Goal: Task Accomplishment & Management: Manage account settings

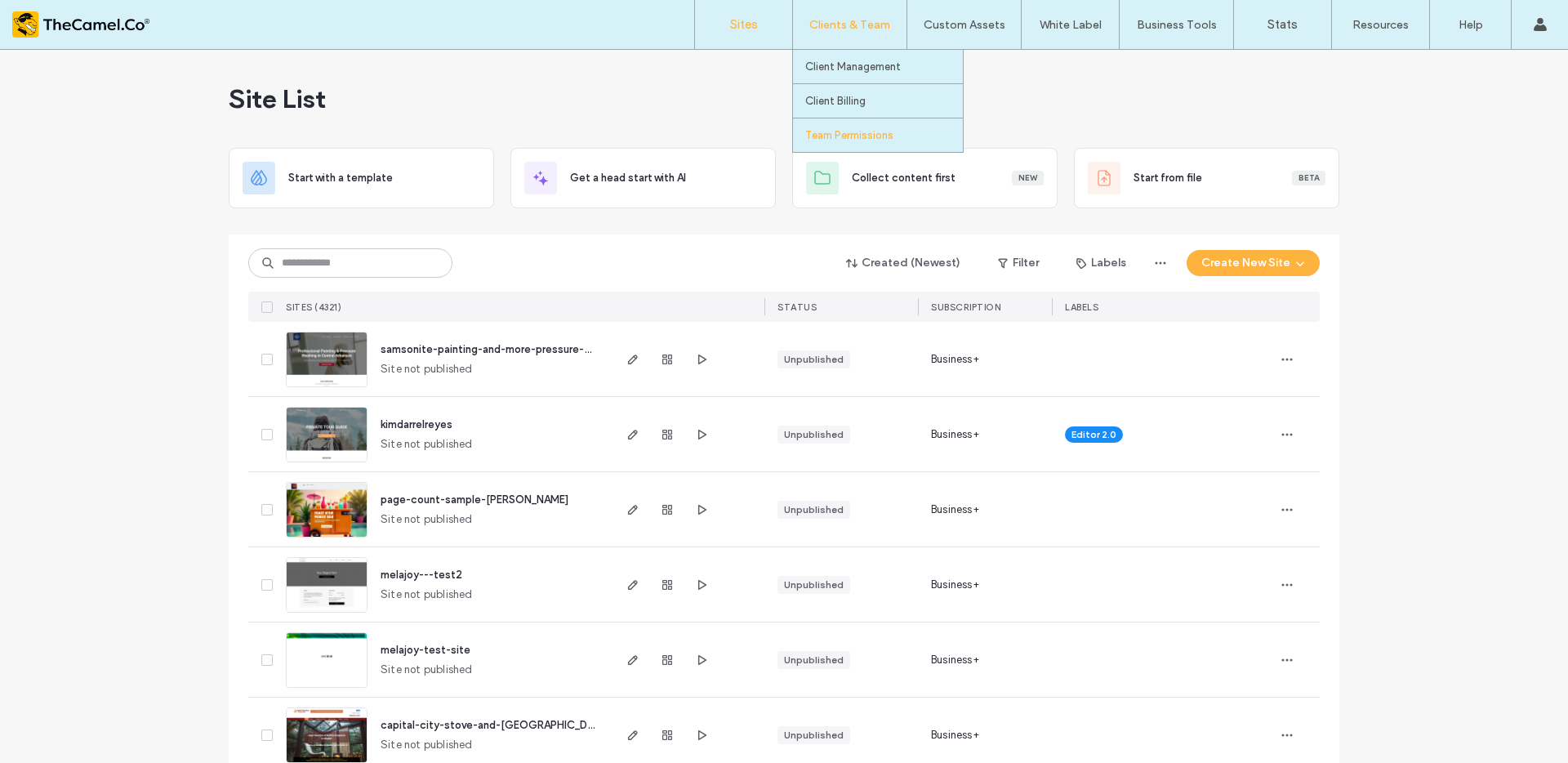
click at [842, 131] on label "Team Permissions" at bounding box center [850, 135] width 88 height 12
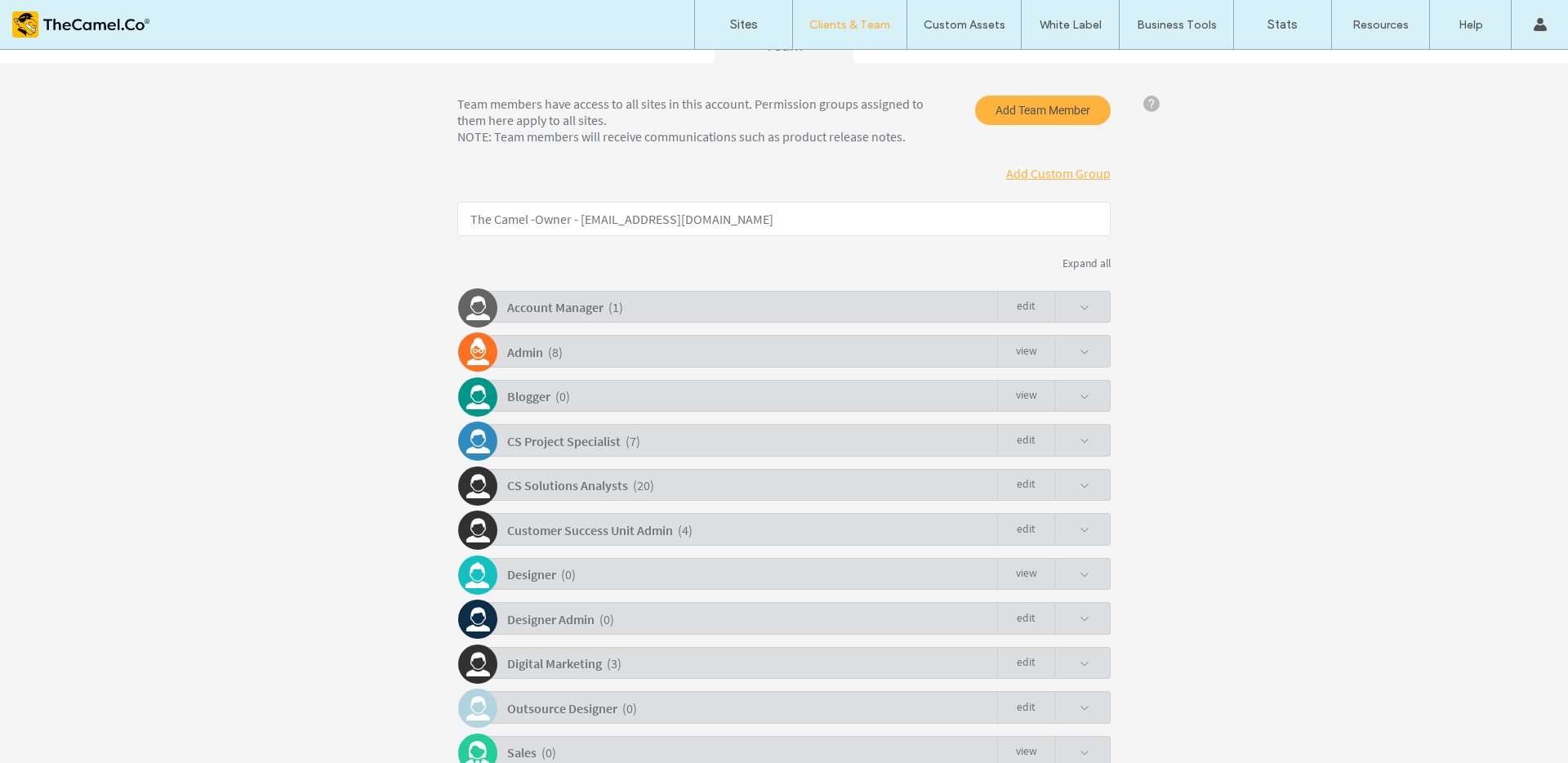
scroll to position [226, 0]
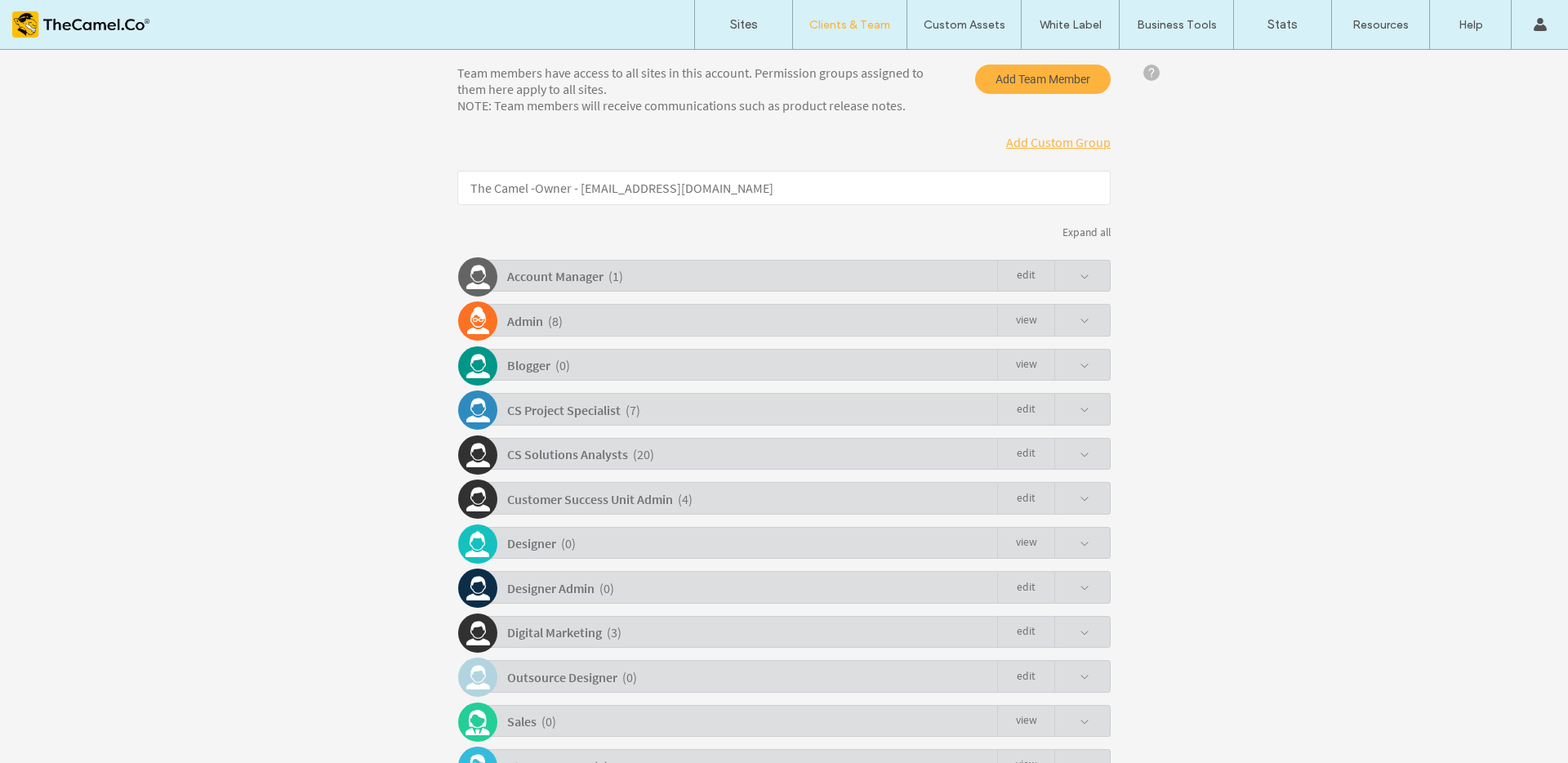
click at [1064, 340] on div "Team members have access to all sites in this account. Permission groups assign…" at bounding box center [784, 490] width 653 height 850
click at [1080, 321] on span at bounding box center [1084, 321] width 10 height 10
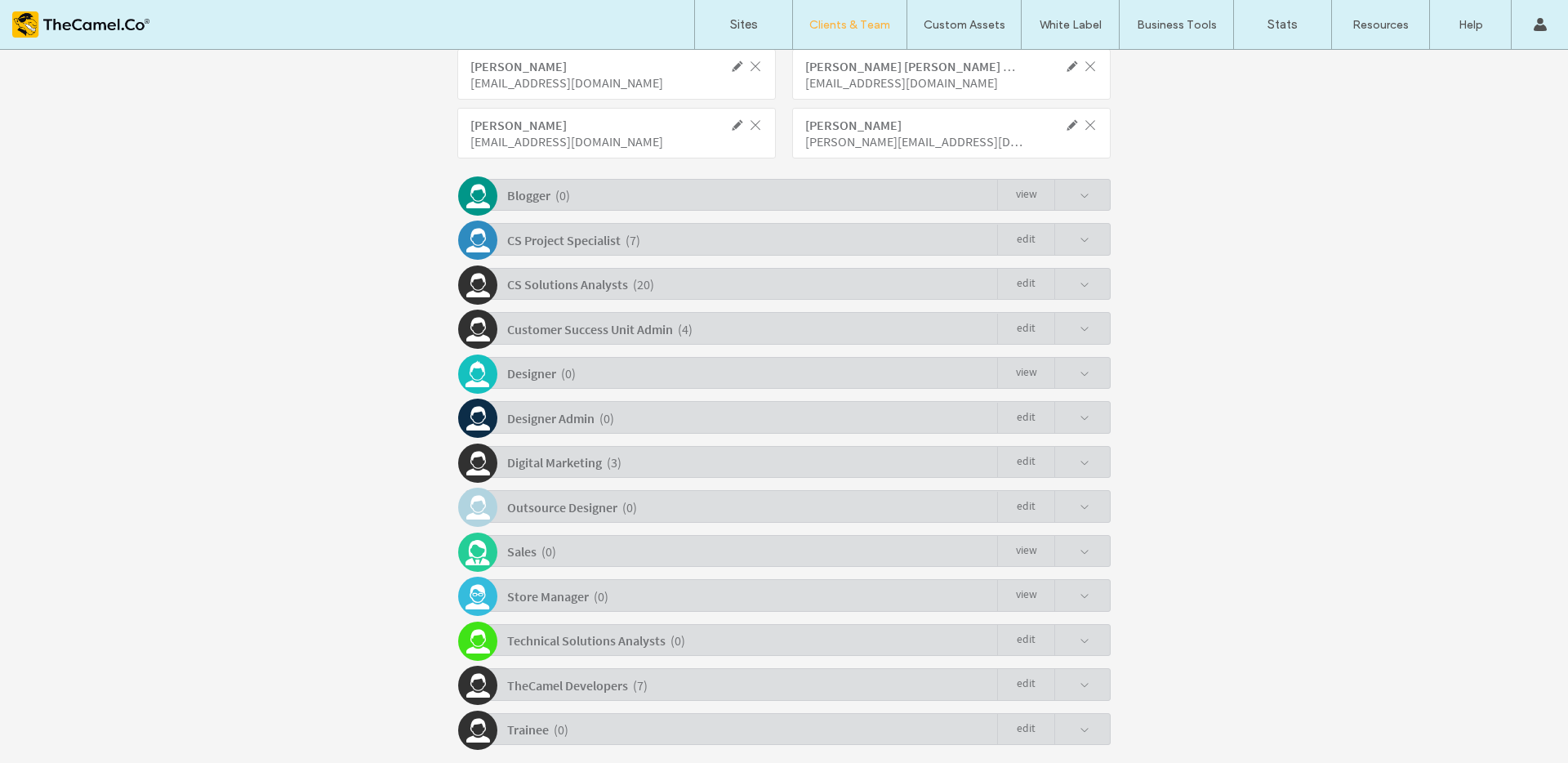
scroll to position [645, 0]
click at [1069, 675] on span at bounding box center [1072, 684] width 35 height 31
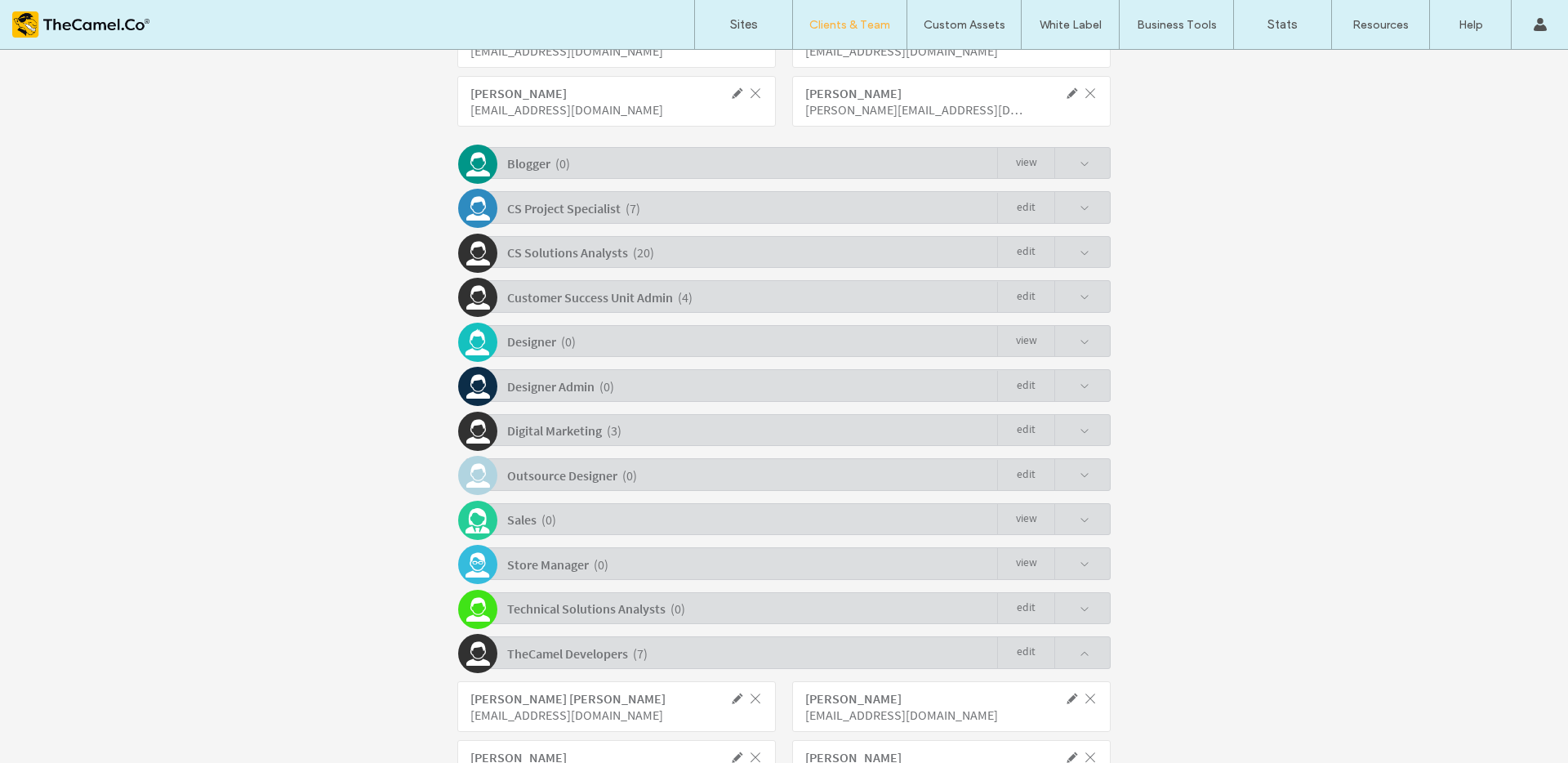
scroll to position [333, 0]
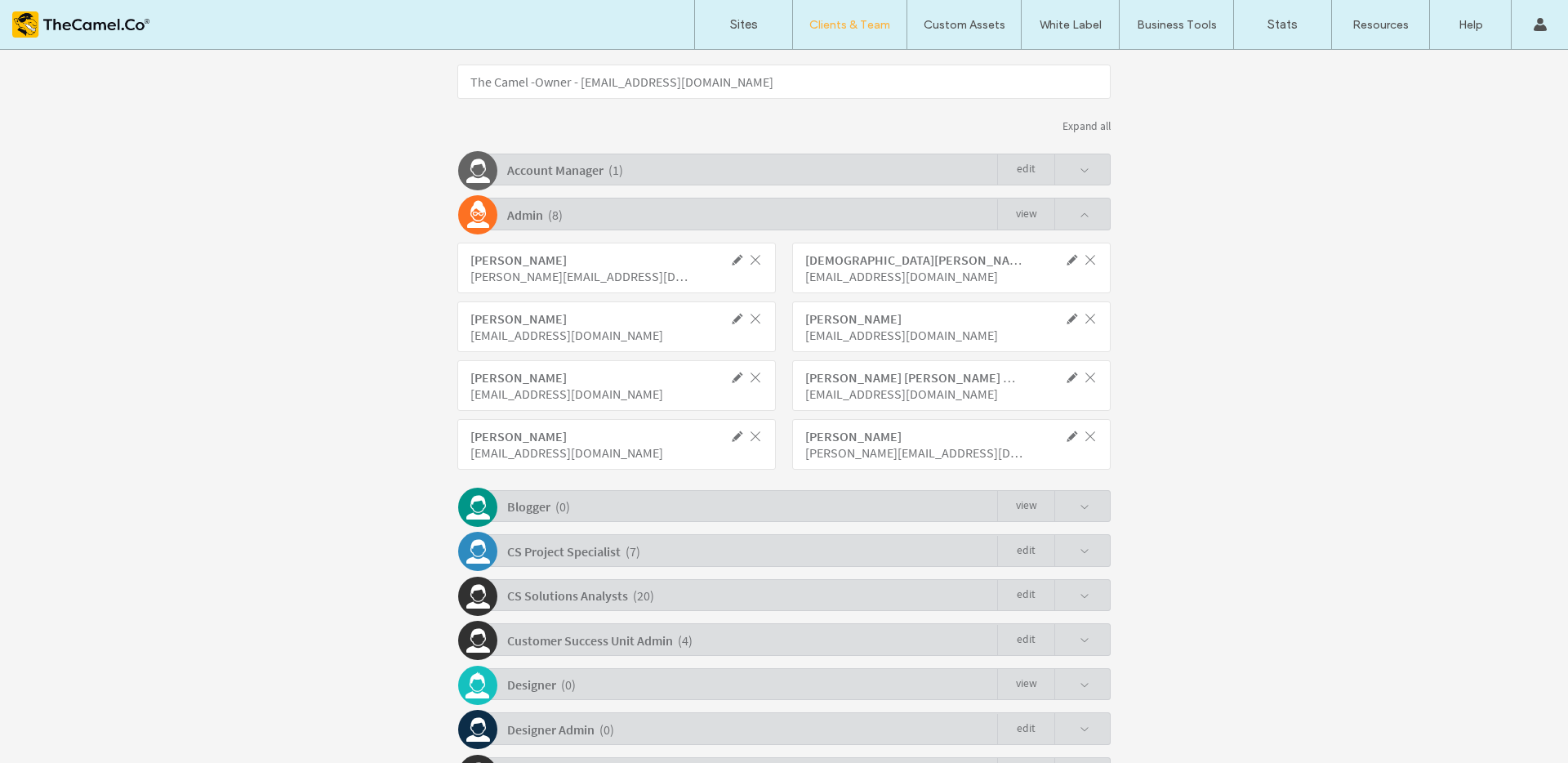
click at [1081, 163] on span at bounding box center [1072, 170] width 35 height 31
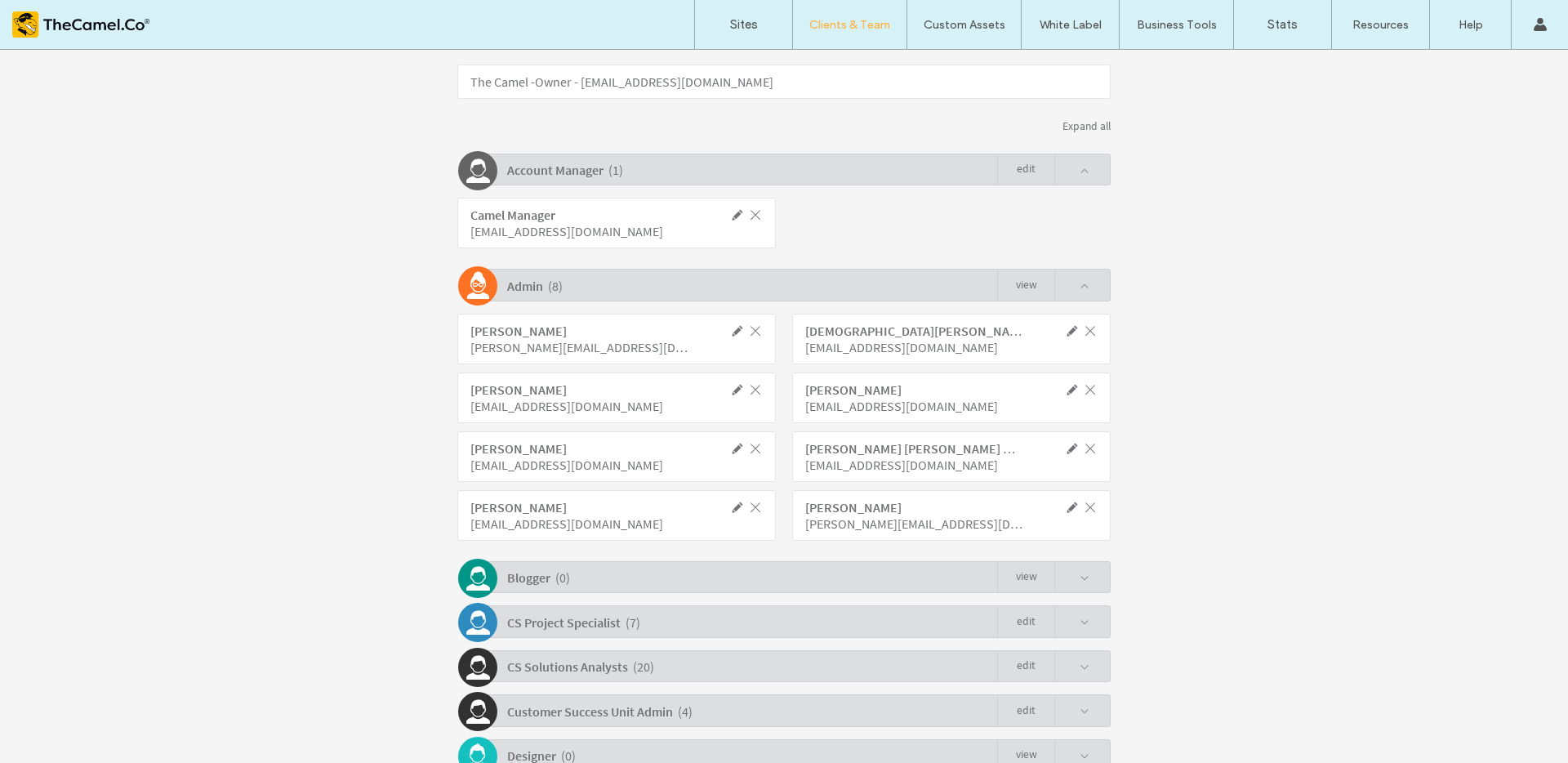
click at [1091, 583] on div "Blogger ( 0 ) view" at bounding box center [788, 576] width 646 height 32
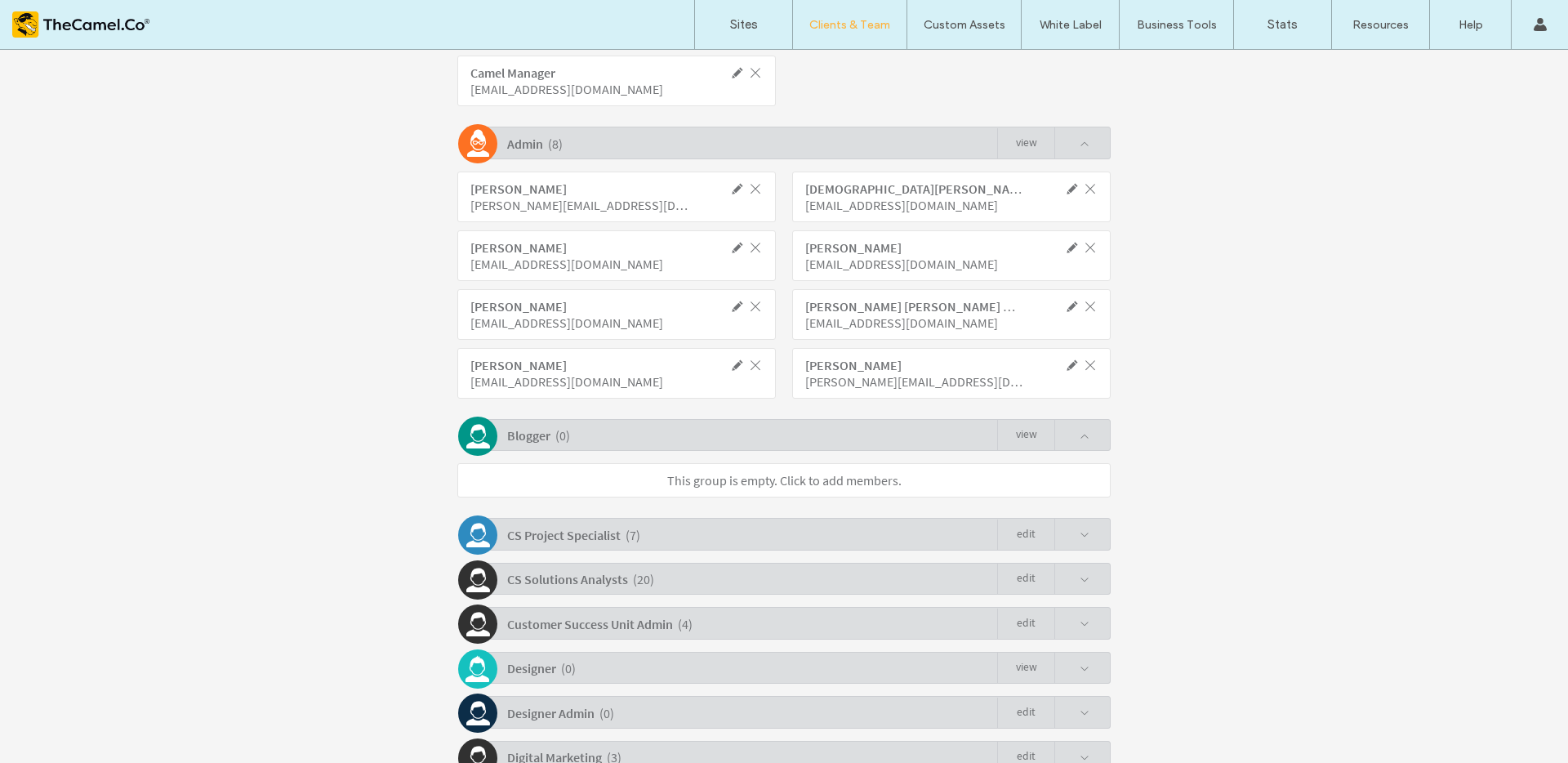
scroll to position [442, 0]
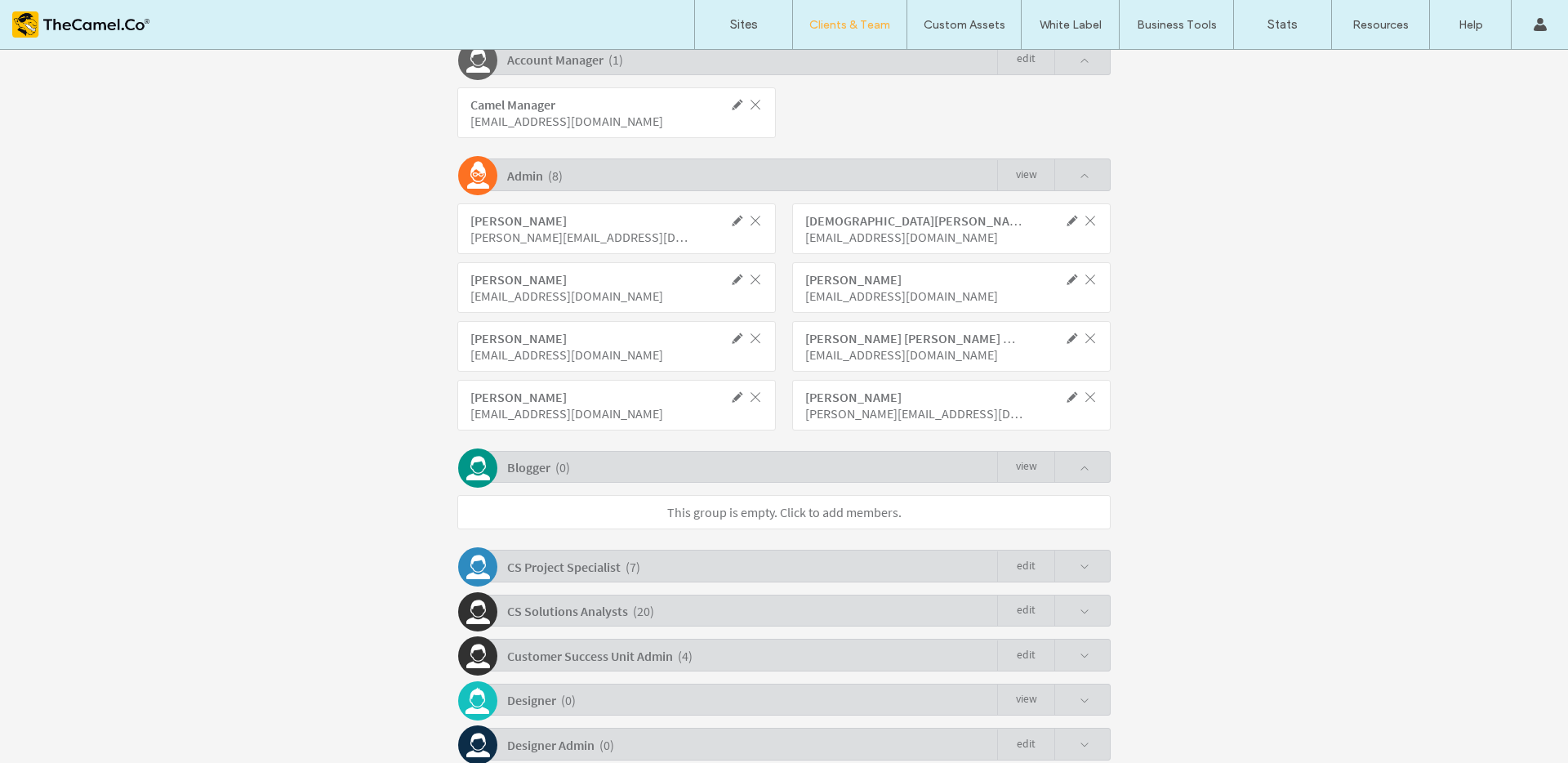
click at [1099, 555] on div "CS Project Specialist ( 7 ) Edit" at bounding box center [788, 565] width 646 height 32
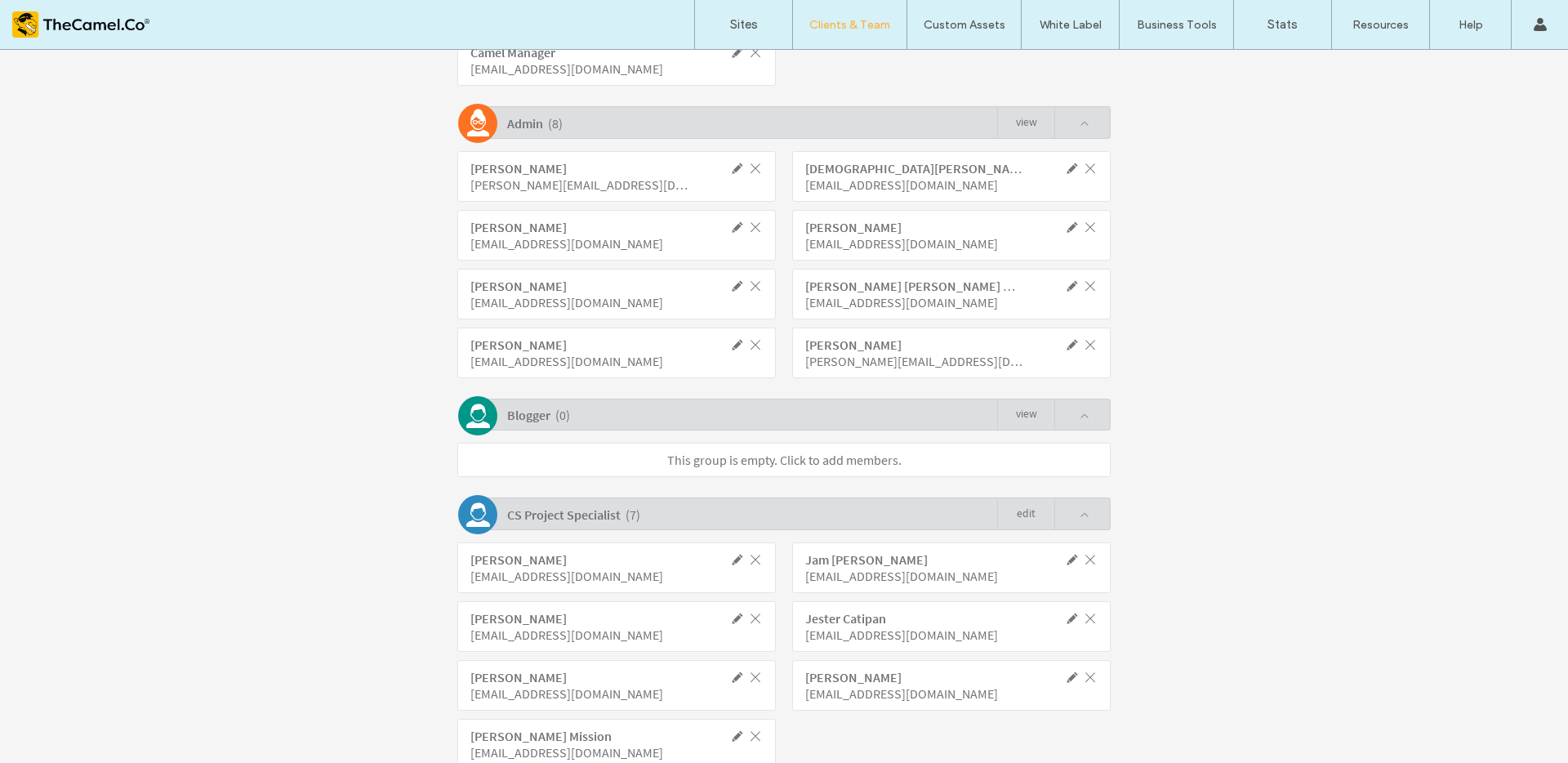
scroll to position [821, 0]
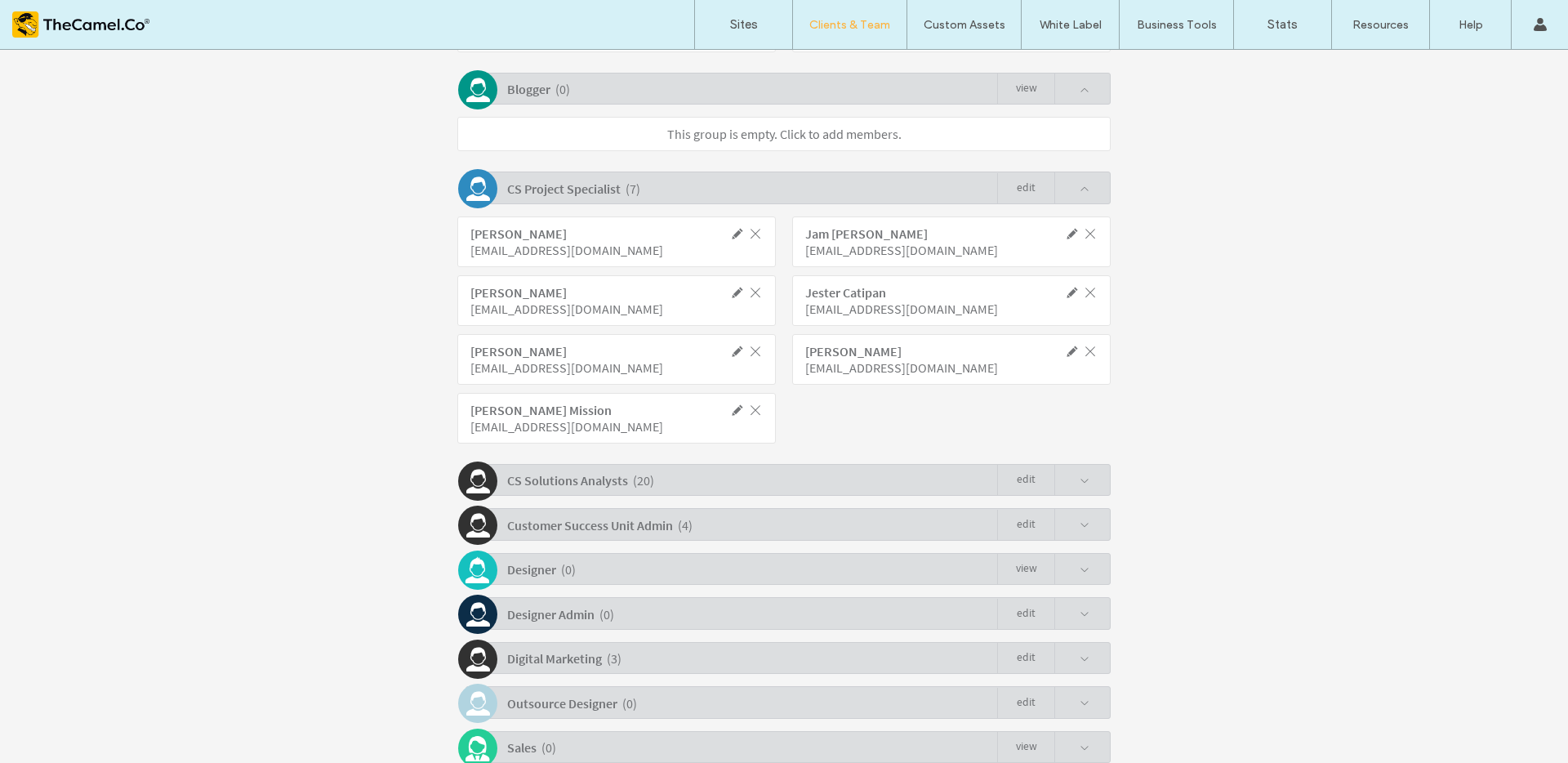
click at [1097, 496] on div "Team members have access to all sites in this account. Permission groups assign…" at bounding box center [784, 329] width 653 height 1718
click at [1080, 480] on span at bounding box center [1084, 480] width 10 height 10
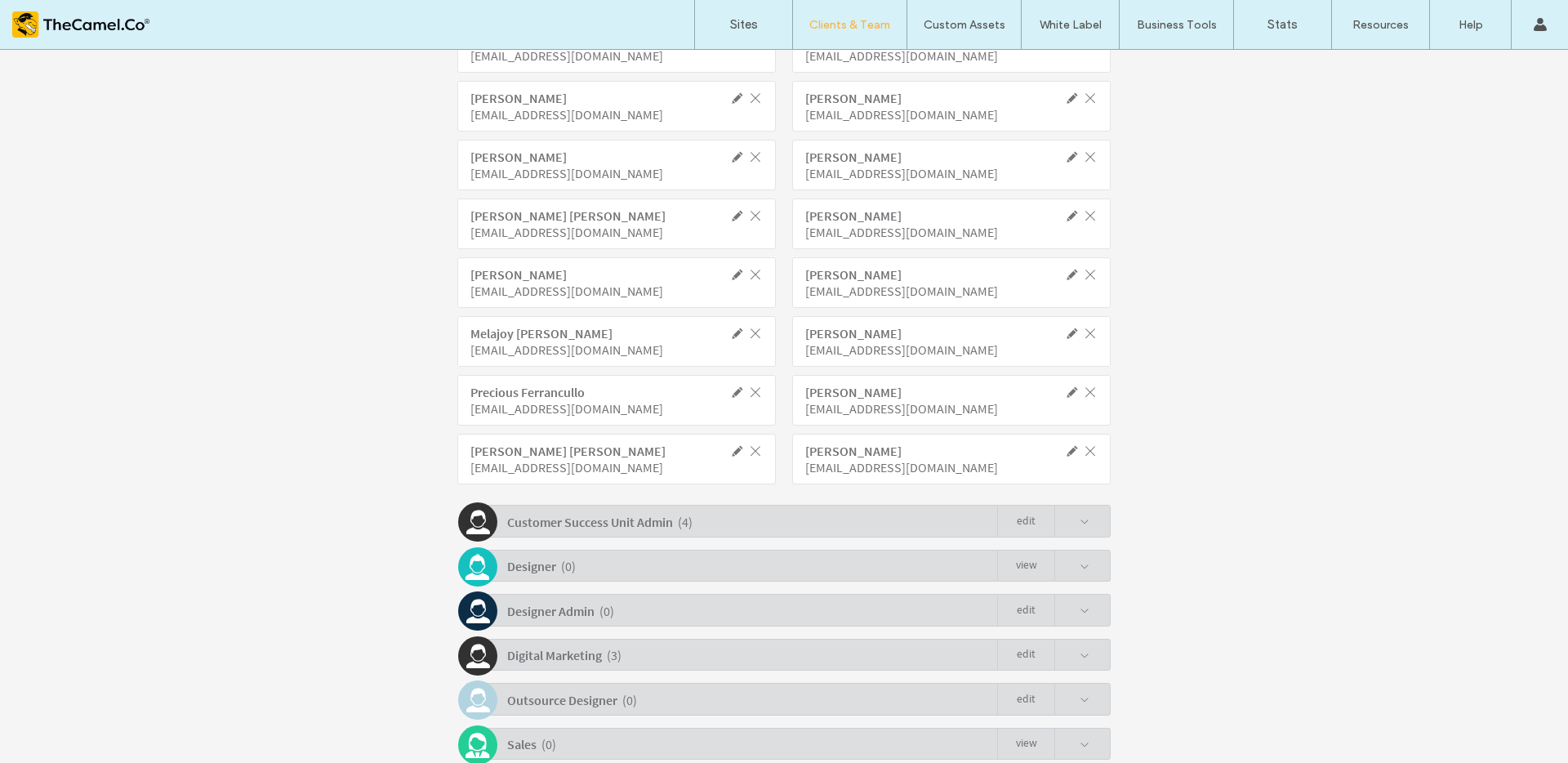
scroll to position [1431, 0]
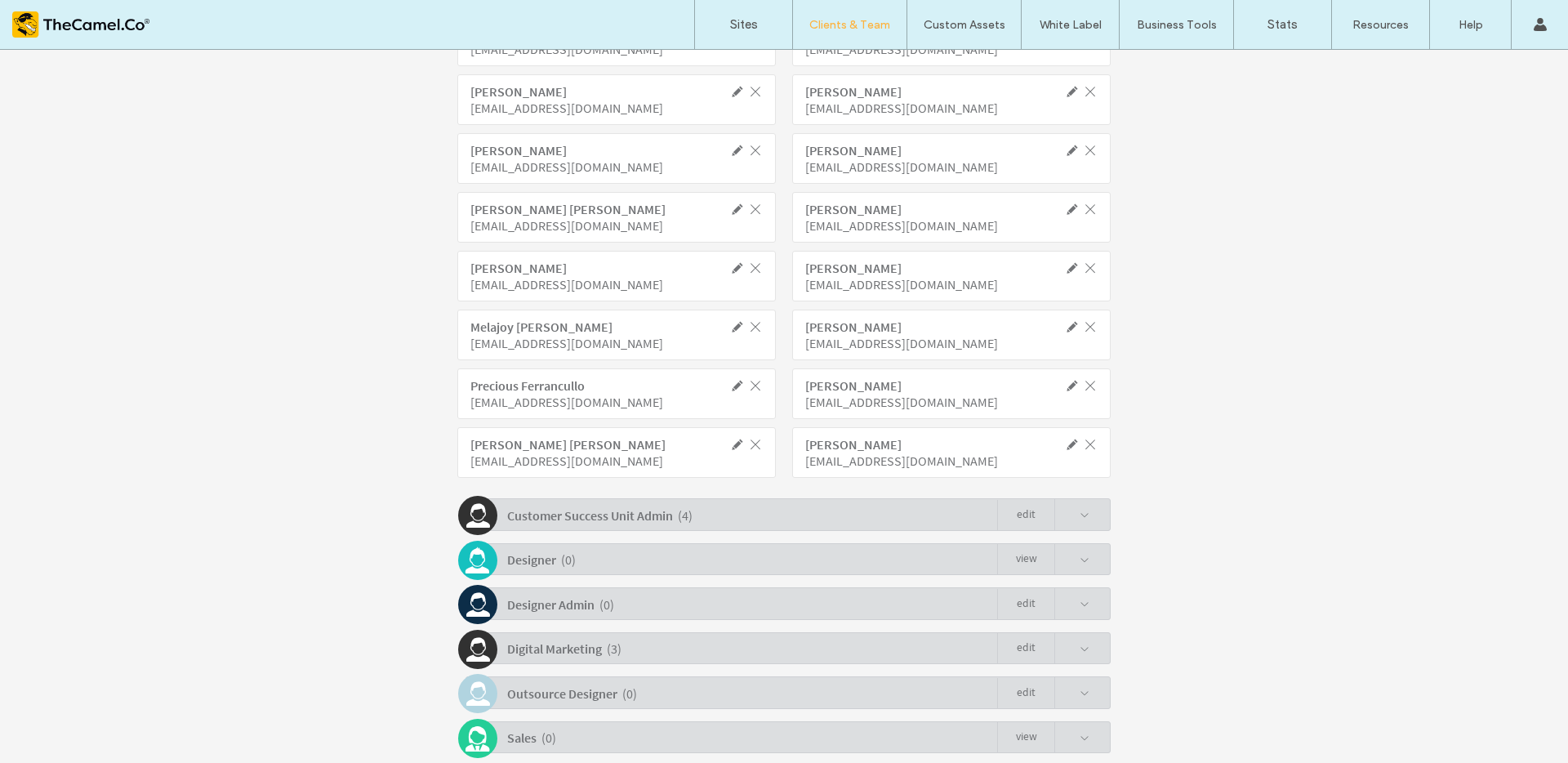
click at [1080, 515] on span at bounding box center [1084, 515] width 10 height 10
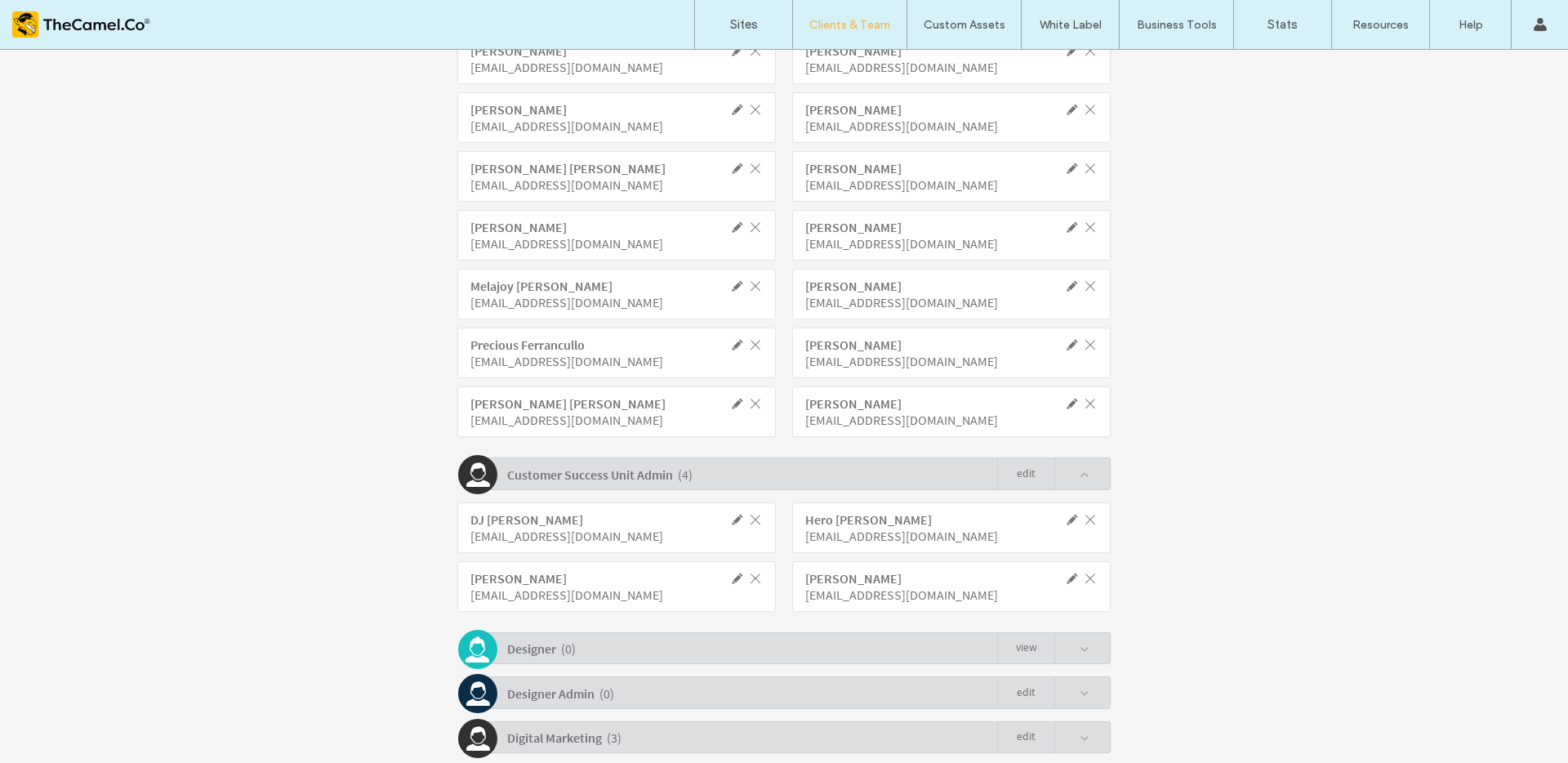
scroll to position [1675, 0]
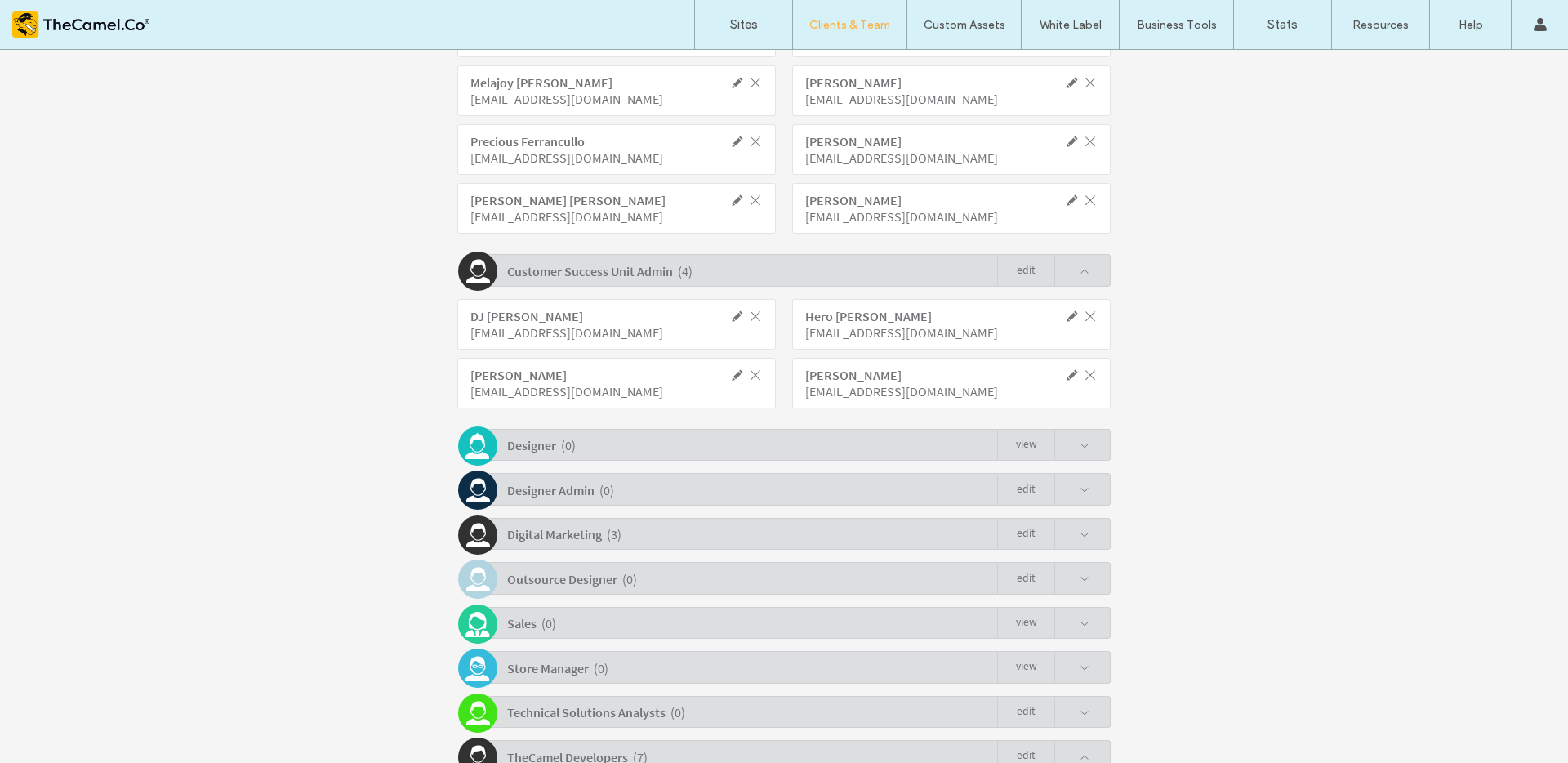
click at [1080, 443] on span at bounding box center [1084, 445] width 10 height 10
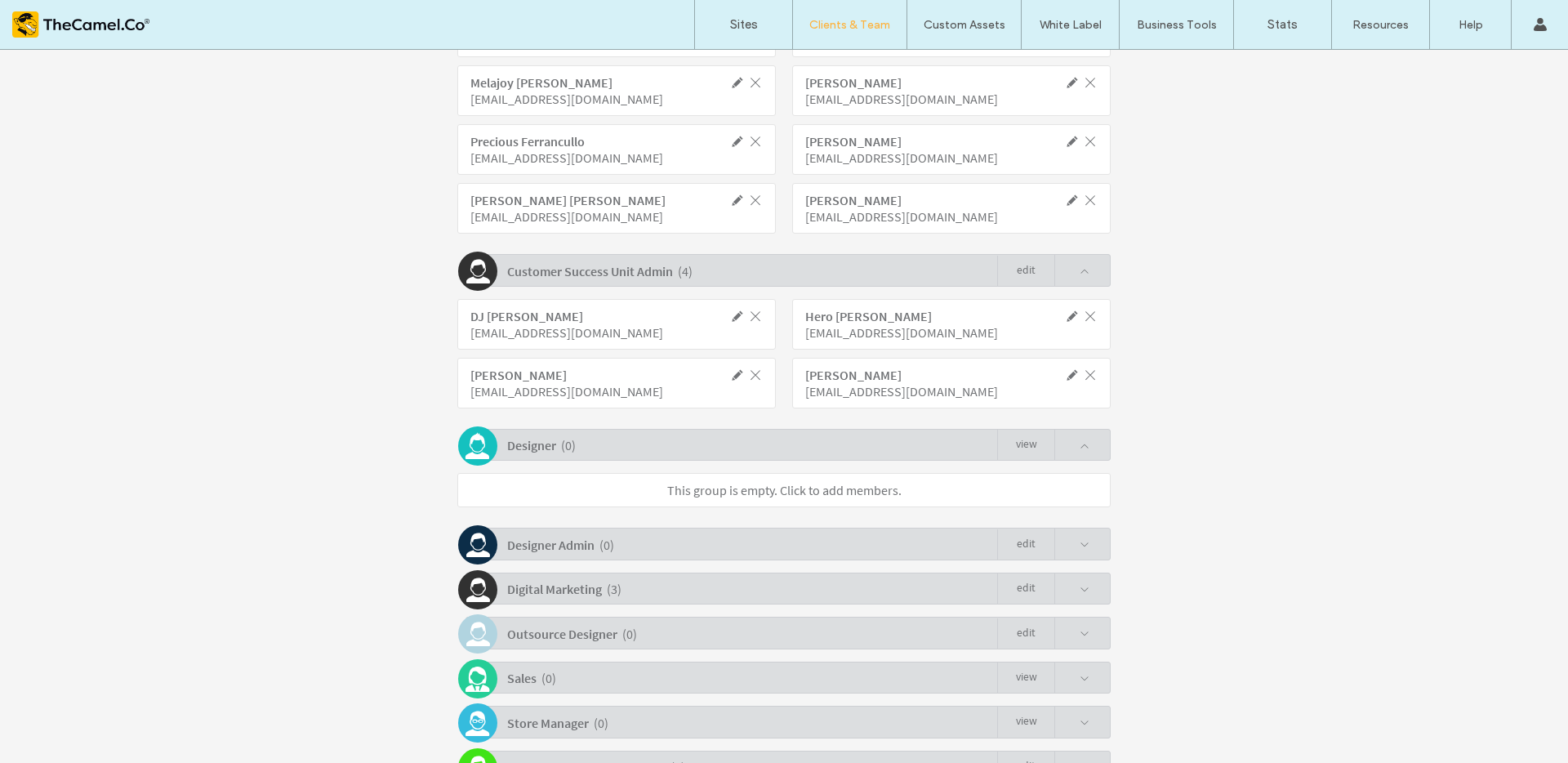
click at [1085, 585] on div "Digital Marketing ( 3 ) Edit" at bounding box center [788, 588] width 646 height 32
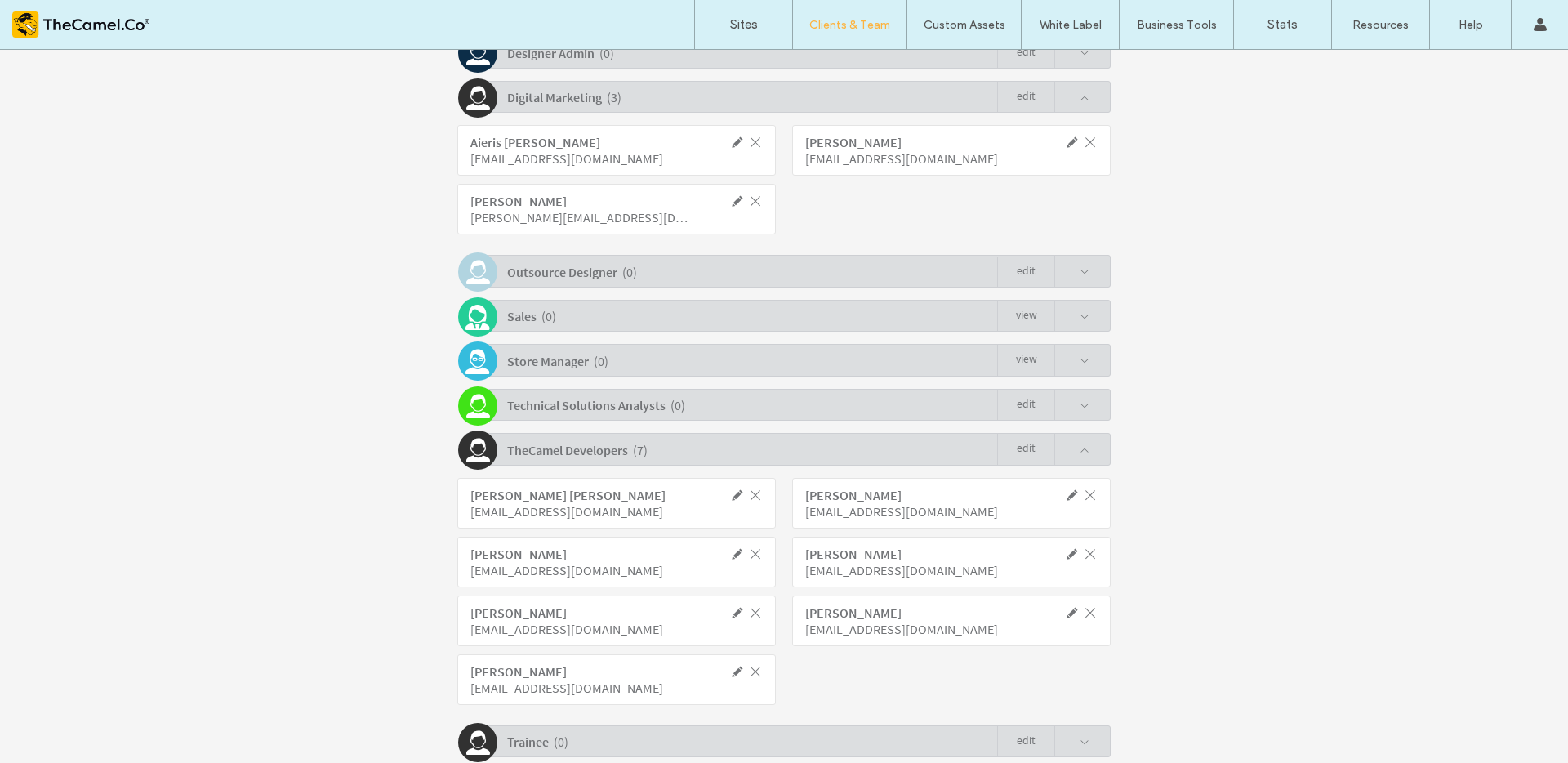
scroll to position [2238, 0]
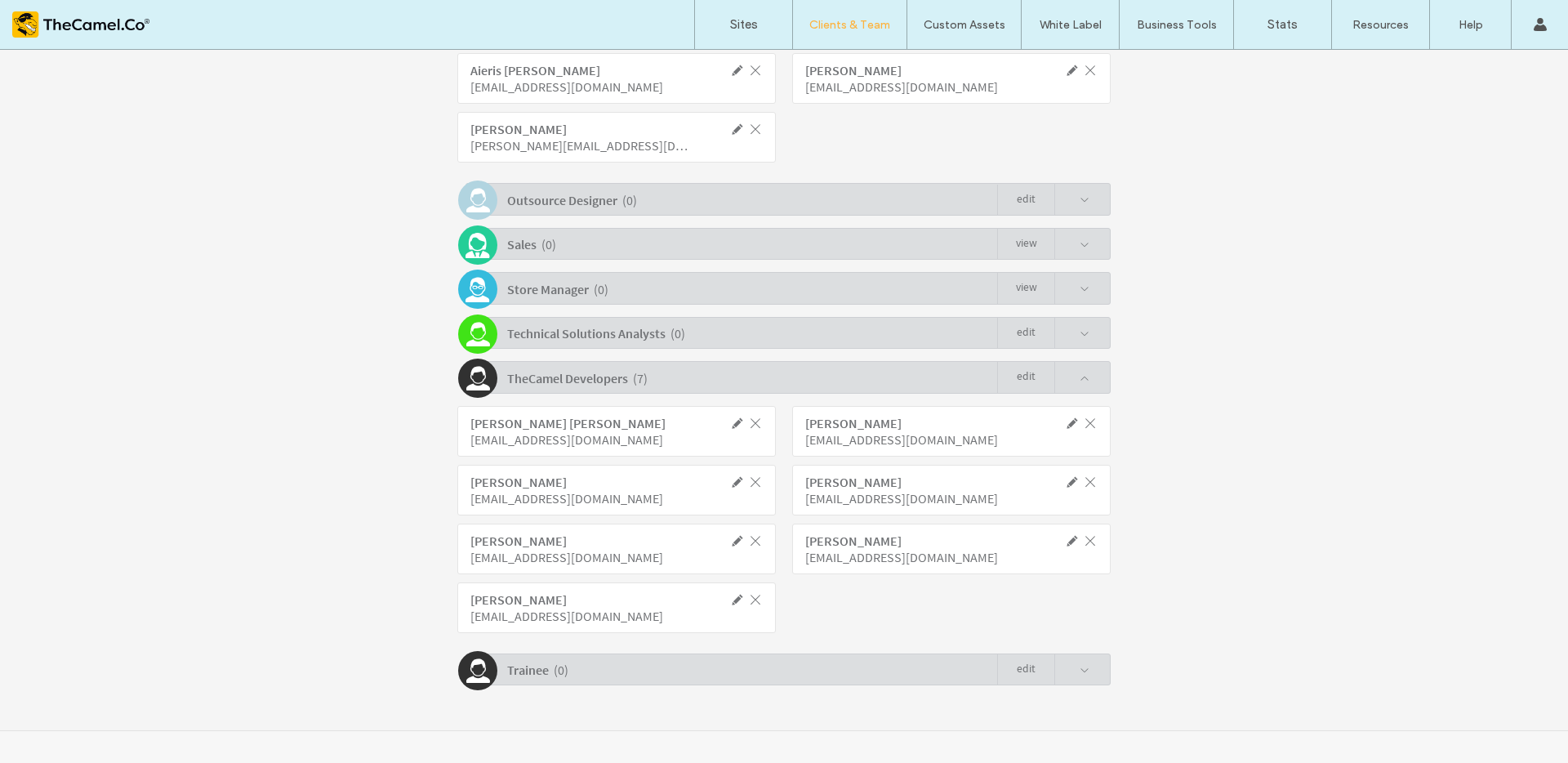
click at [1080, 661] on span at bounding box center [1072, 670] width 35 height 31
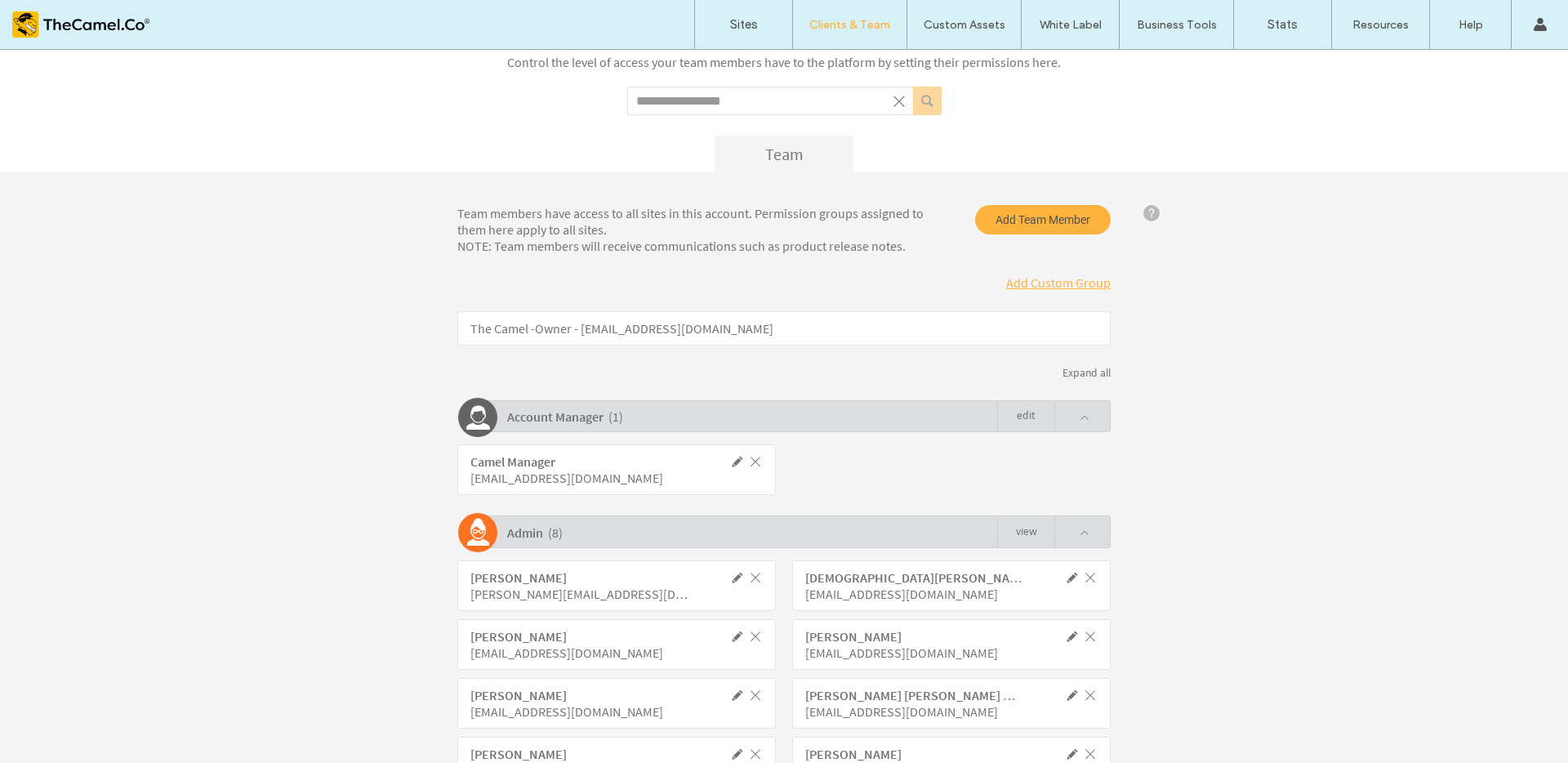
scroll to position [0, 0]
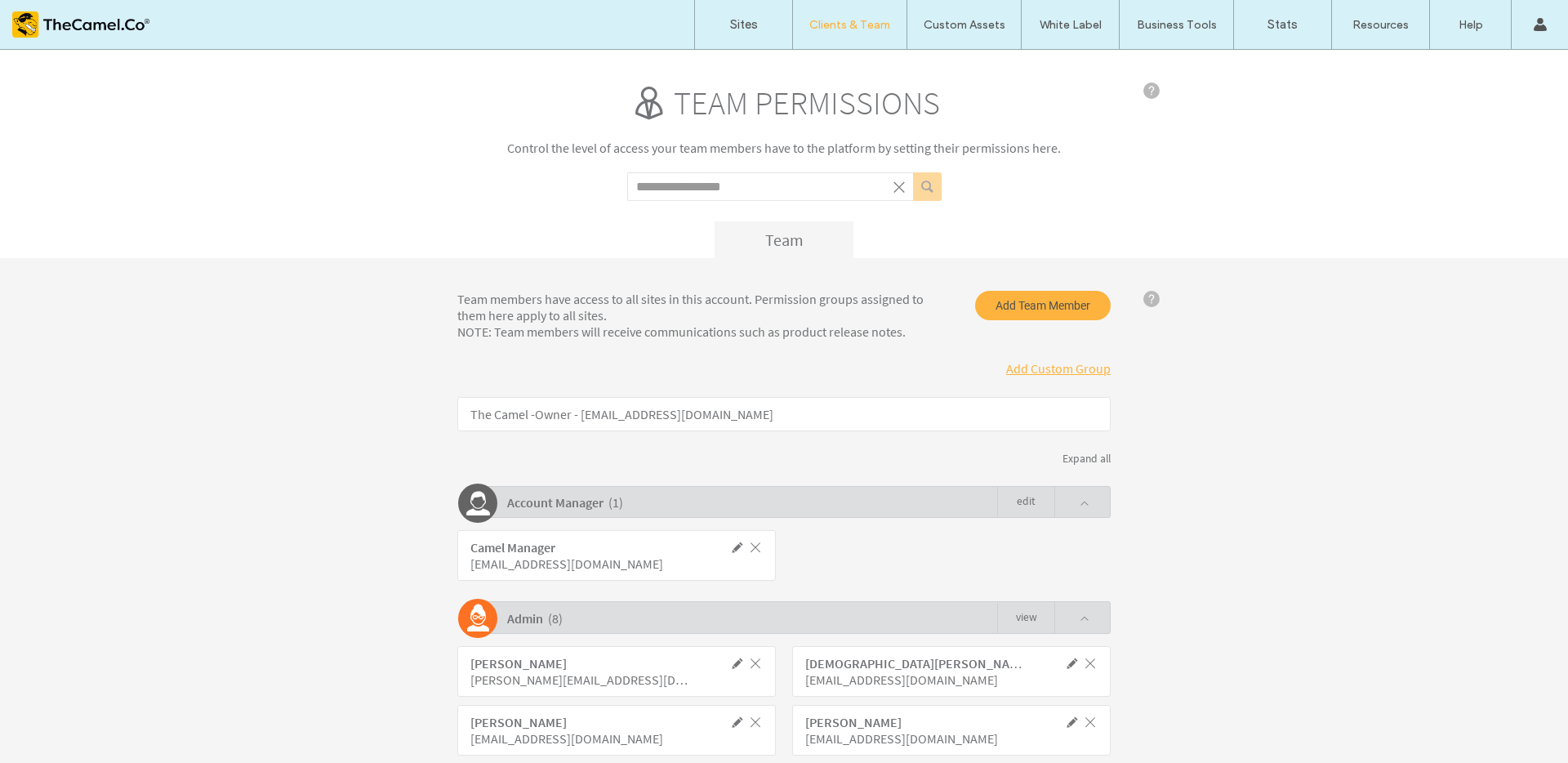
drag, startPoint x: 812, startPoint y: 193, endPoint x: 804, endPoint y: 188, distance: 9.4
click input "Search term"
type input "****"
click button "submit"
